Goal: Transaction & Acquisition: Purchase product/service

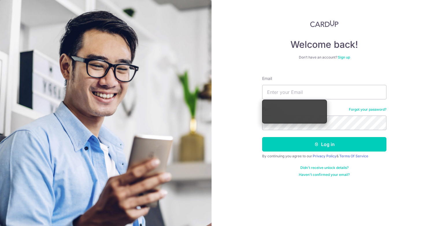
click at [295, 82] on div "Email" at bounding box center [324, 88] width 124 height 24
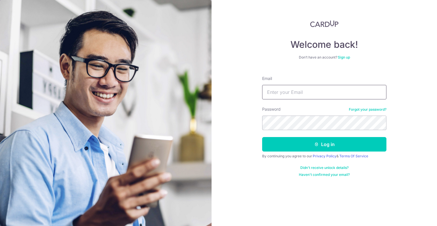
click at [298, 91] on input "Email" at bounding box center [324, 92] width 124 height 14
type input "harshnagalla@gmail.com"
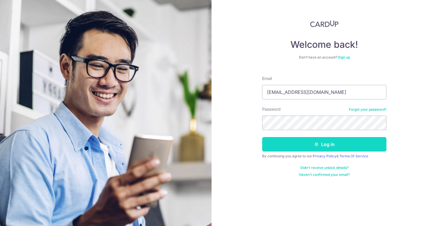
click at [306, 148] on button "Log in" at bounding box center [324, 144] width 124 height 14
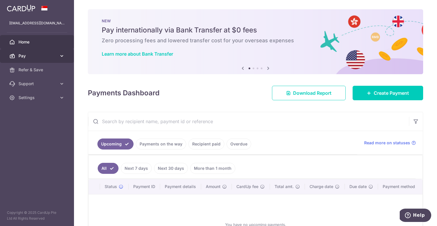
click at [58, 51] on link "Pay" at bounding box center [37, 56] width 74 height 14
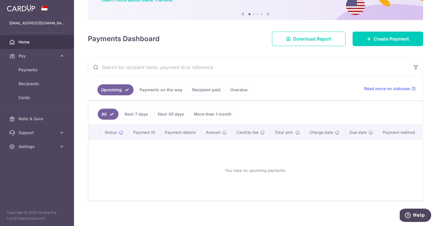
scroll to position [54, 0]
click at [229, 34] on div "Payments Dashboard Download Report Create Payment" at bounding box center [256, 37] width 336 height 17
click at [369, 41] on link "Create Payment" at bounding box center [388, 38] width 71 height 14
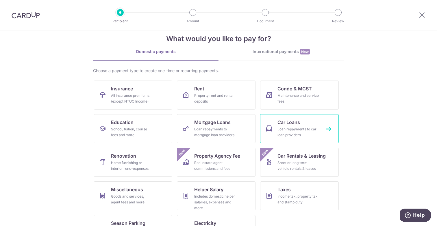
scroll to position [11, 0]
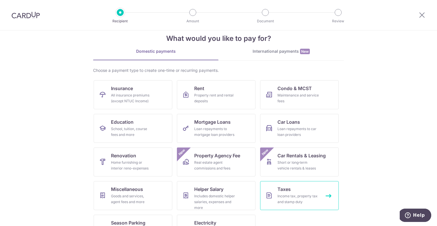
click at [307, 192] on link "Taxes Income tax, property tax and stamp duty" at bounding box center [299, 195] width 79 height 29
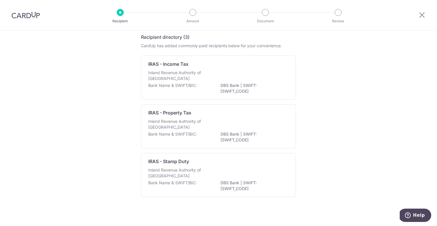
scroll to position [26, 0]
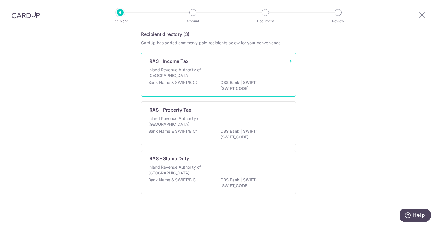
click at [240, 91] on div "Bank Name & SWIFT/BIC: DBS Bank | SWIFT: [SWIFT_CODE]" at bounding box center [218, 86] width 141 height 12
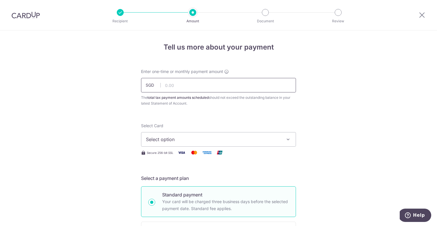
click at [219, 85] on input "text" at bounding box center [218, 85] width 155 height 14
click at [228, 142] on span "Select option" at bounding box center [213, 139] width 135 height 7
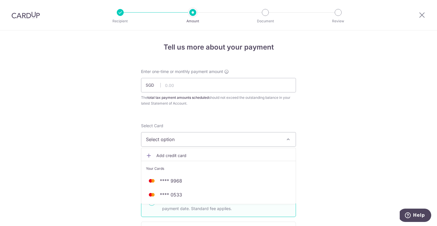
click at [232, 136] on span "Select option" at bounding box center [213, 139] width 135 height 7
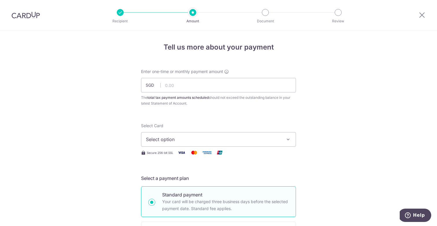
click at [283, 143] on button "Select option" at bounding box center [218, 139] width 155 height 14
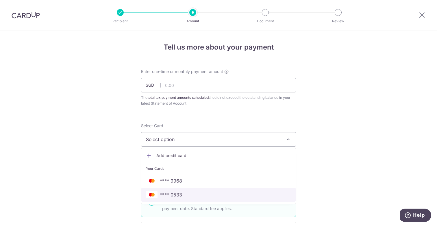
click at [243, 193] on span "**** 0533" at bounding box center [218, 194] width 145 height 7
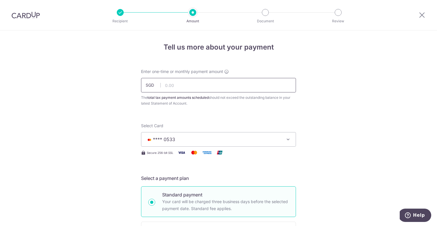
click at [198, 87] on input "text" at bounding box center [218, 85] width 155 height 14
type input "1,500.00"
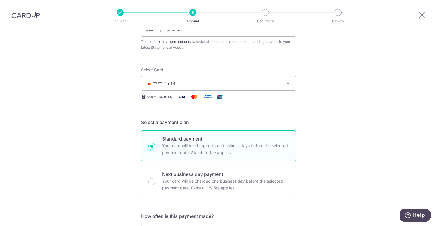
scroll to position [173, 0]
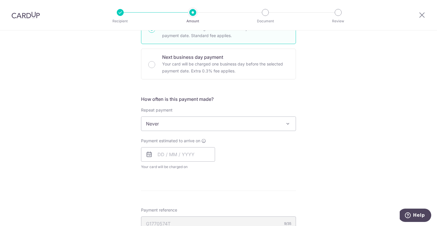
click at [245, 126] on span "Never" at bounding box center [218, 124] width 154 height 14
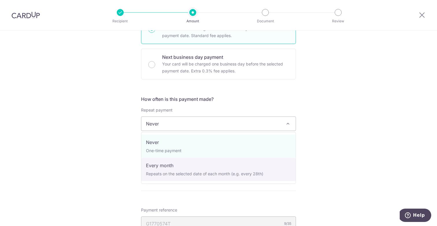
select select "3"
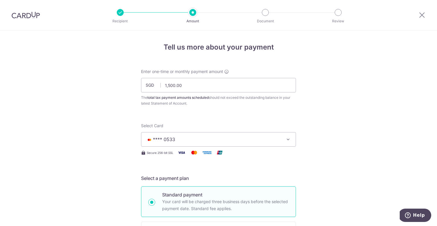
scroll to position [377, 0]
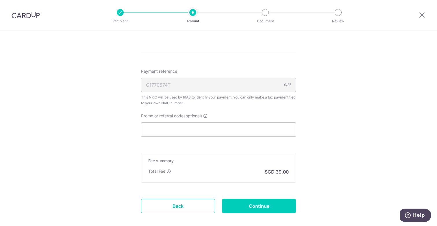
click at [232, 116] on div "Promo or referral code (optional) The discounted fee will be shown on the revie…" at bounding box center [218, 125] width 155 height 24
click at [230, 126] on input "Promo or referral code (optional)" at bounding box center [218, 129] width 155 height 14
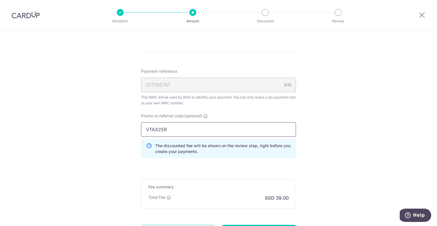
type input "VTAX25R"
